Goal: Communication & Community: Answer question/provide support

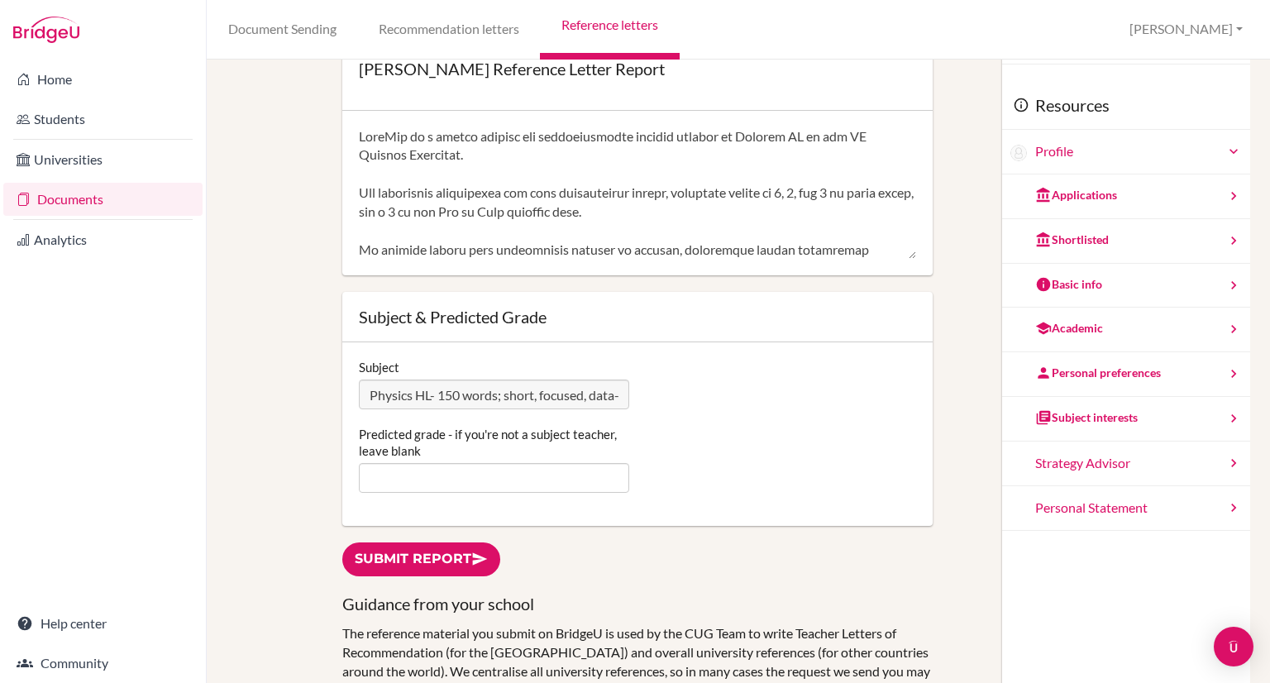
scroll to position [128, 0]
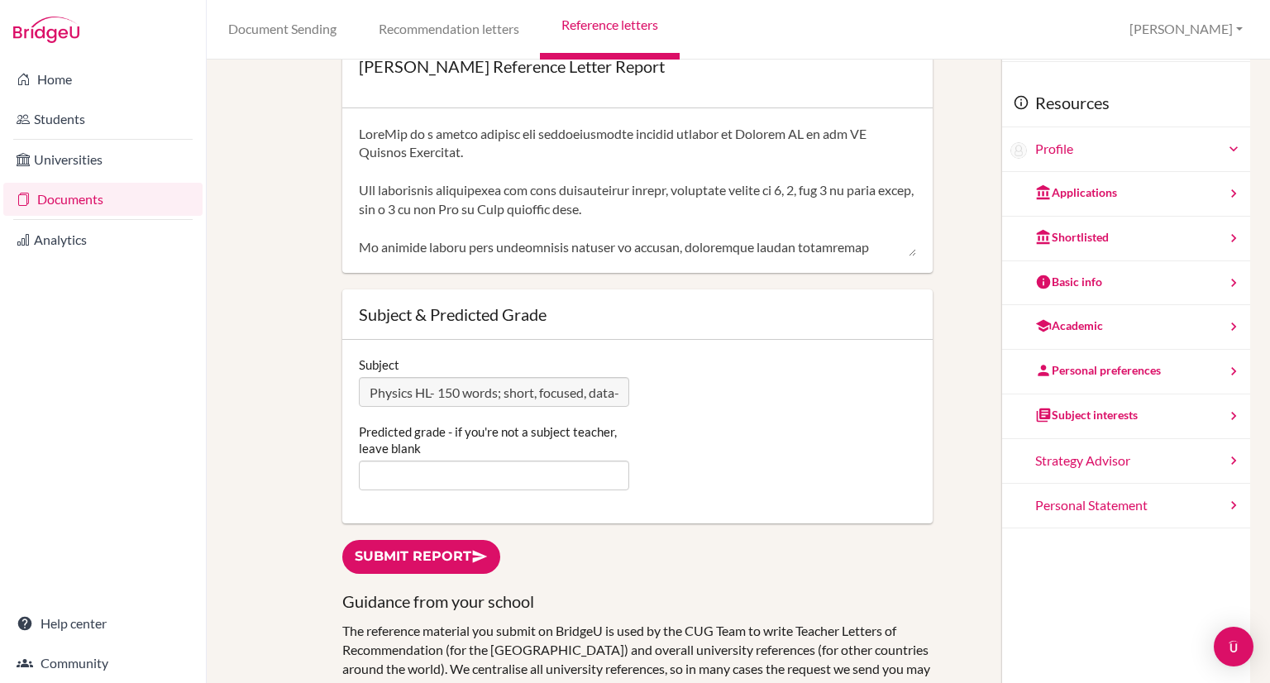
click at [477, 31] on link "Recommendation letters" at bounding box center [448, 30] width 183 height 60
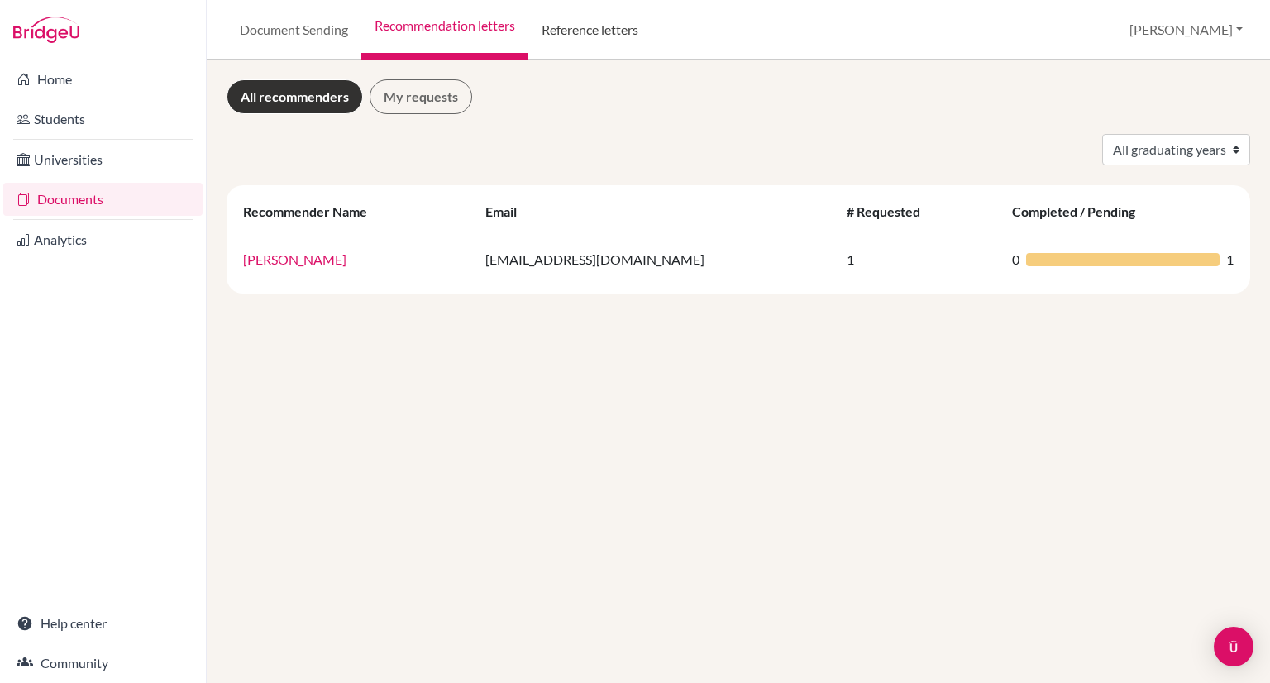
click at [600, 40] on link "Reference letters" at bounding box center [589, 30] width 123 height 60
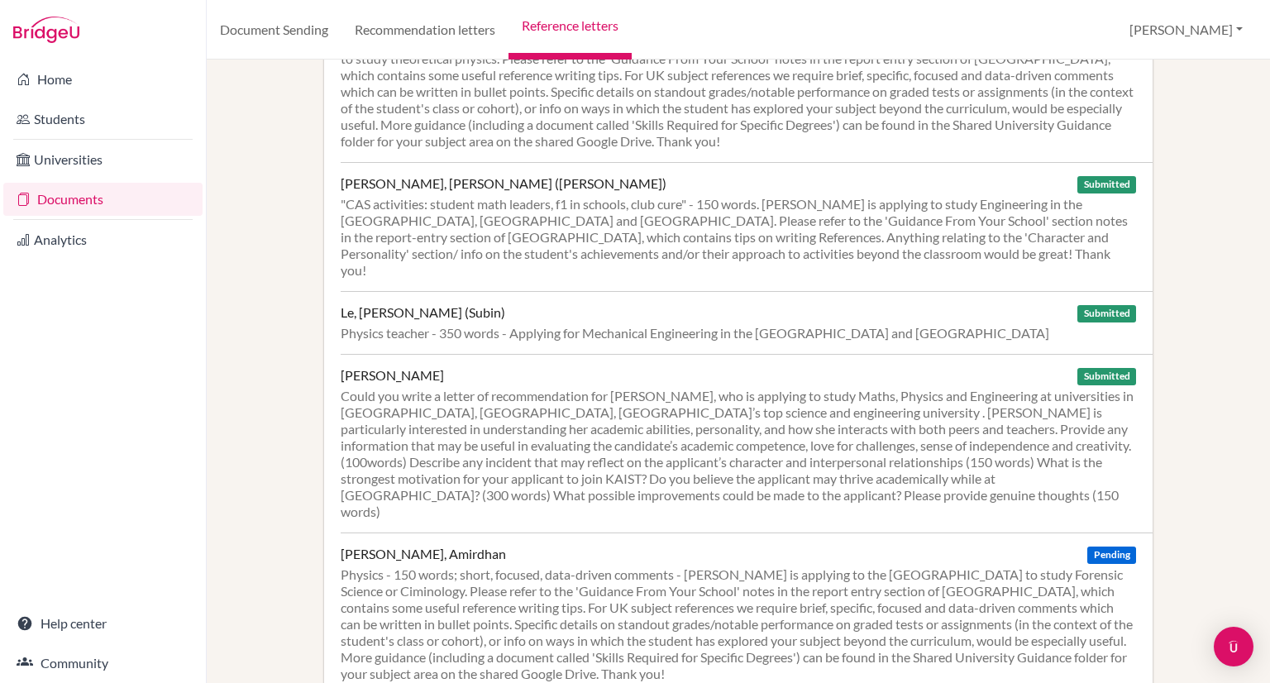
scroll to position [739, 0]
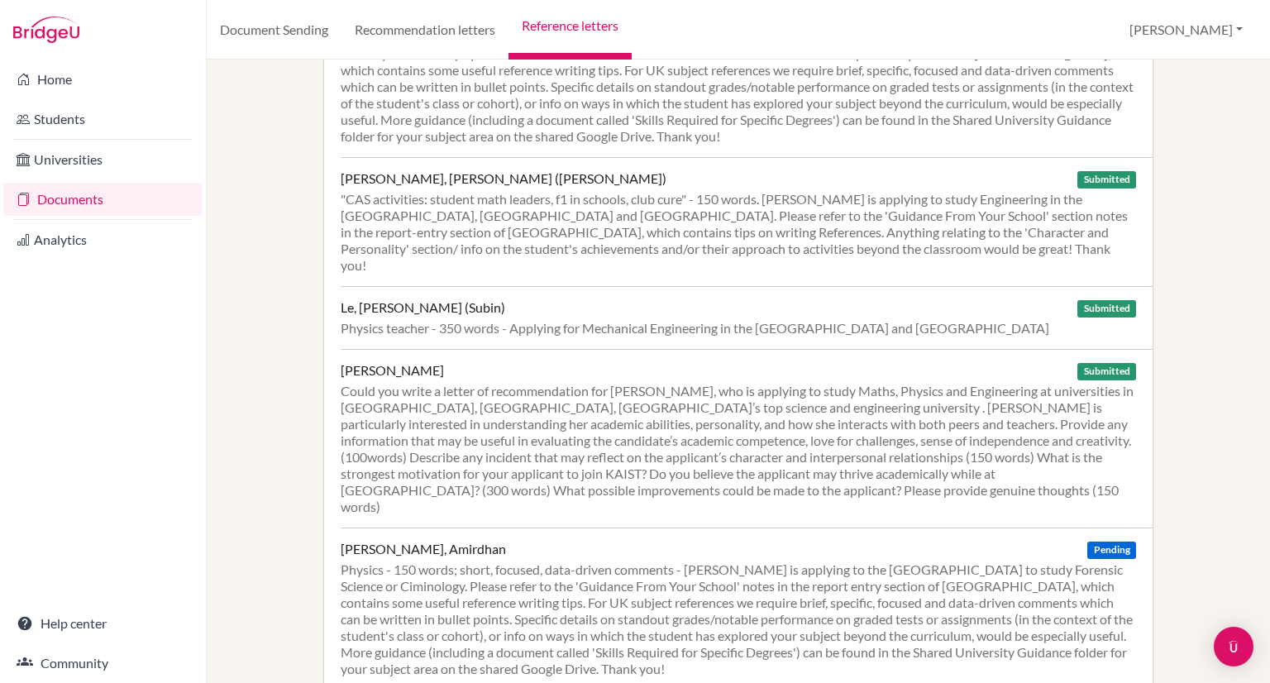
click at [470, 541] on div "Sockalingam, Amirdhan" at bounding box center [423, 549] width 165 height 17
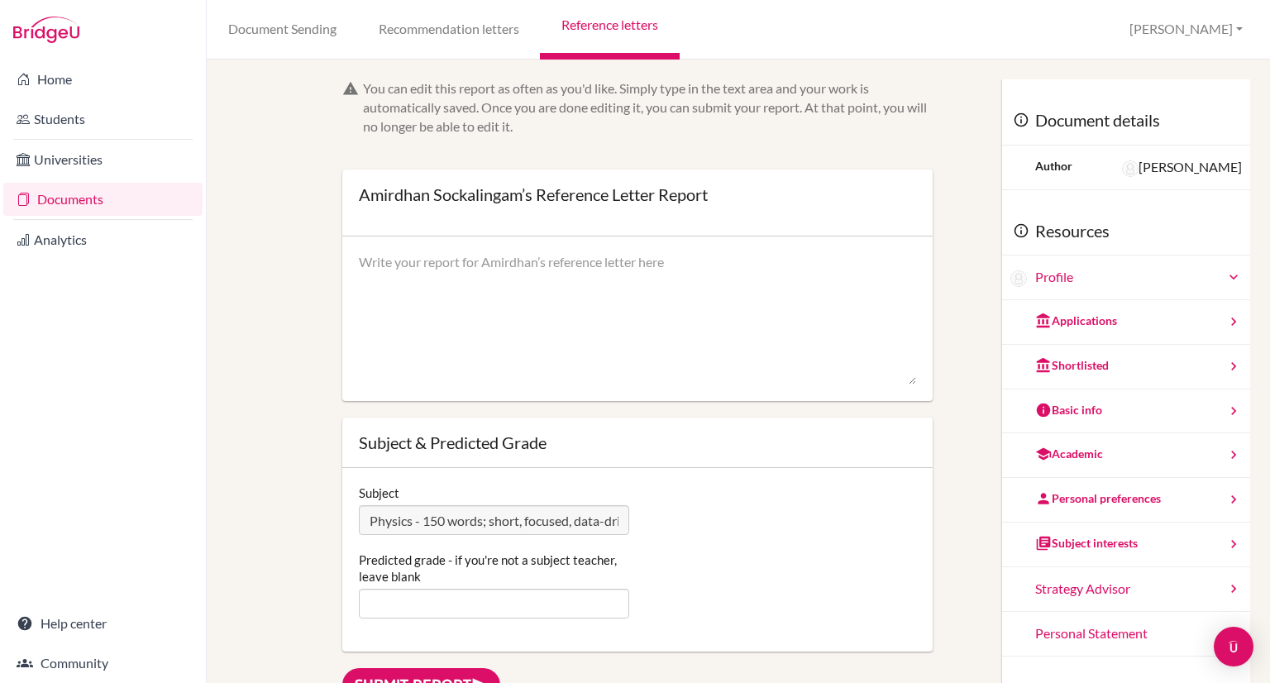
click at [477, 269] on textarea at bounding box center [637, 319] width 557 height 132
paste textarea "[PERSON_NAME] has consistently demonstrated a strong enthusiasm for Physics, ap…"
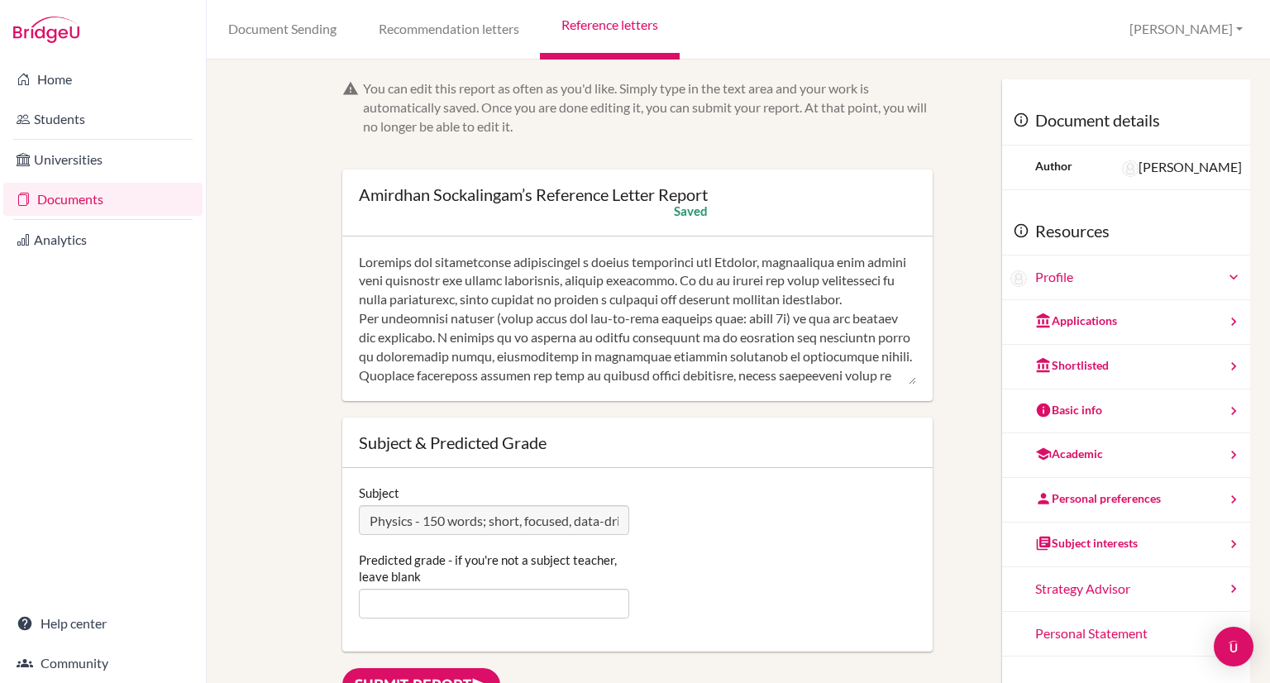
click at [456, 318] on textarea at bounding box center [637, 319] width 557 height 132
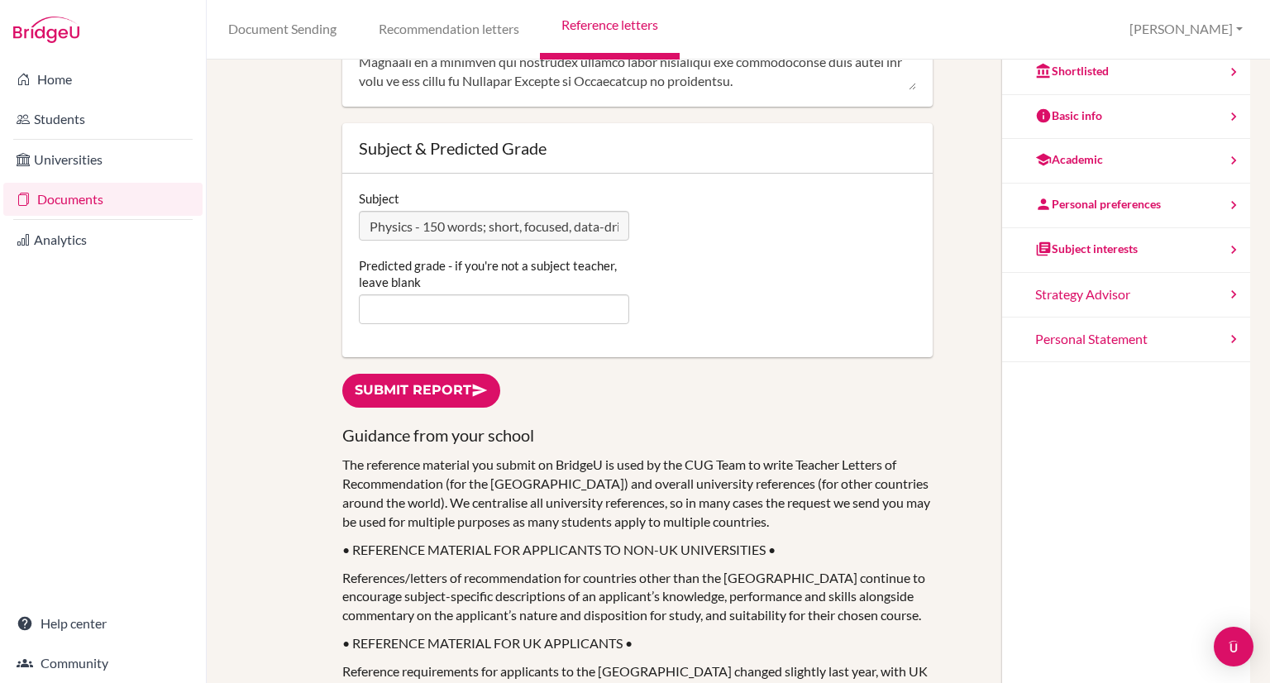
scroll to position [296, 0]
type textarea "Amirdhan has consistently demonstrated a strong enthusiasm for Physics, approac…"
click at [404, 385] on link "Submit report" at bounding box center [421, 389] width 158 height 34
